Goal: Information Seeking & Learning: Stay updated

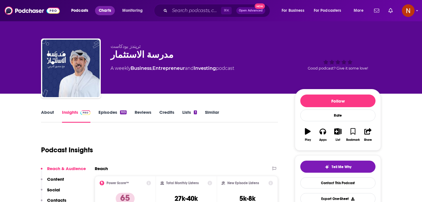
click at [100, 11] on span "Charts" at bounding box center [105, 11] width 12 height 8
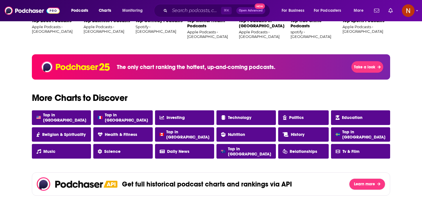
scroll to position [441, 0]
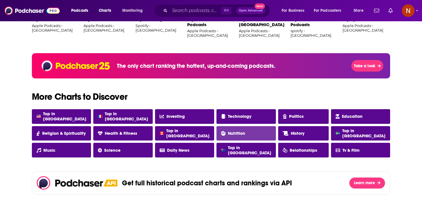
click at [233, 135] on span "Nutrition" at bounding box center [236, 133] width 17 height 5
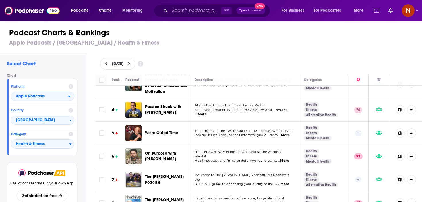
scroll to position [66, 0]
click at [287, 133] on span "...More" at bounding box center [283, 135] width 11 height 5
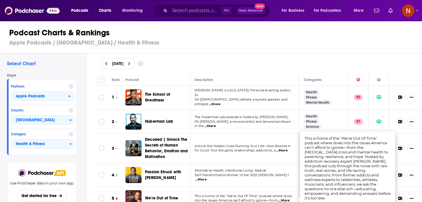
scroll to position [0, 0]
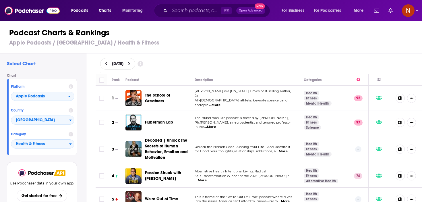
click at [270, 70] on div "[DATE]" at bounding box center [259, 63] width 336 height 21
click at [220, 103] on span "...More" at bounding box center [214, 105] width 11 height 5
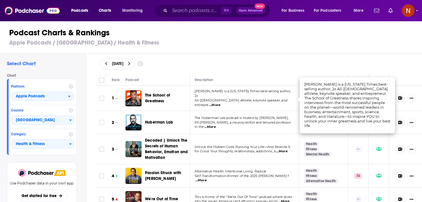
click at [246, 63] on div "[DATE]" at bounding box center [259, 63] width 318 height 11
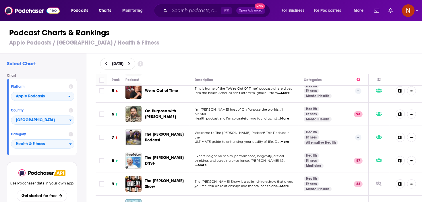
scroll to position [109, 0]
